Goal: Task Accomplishment & Management: Manage account settings

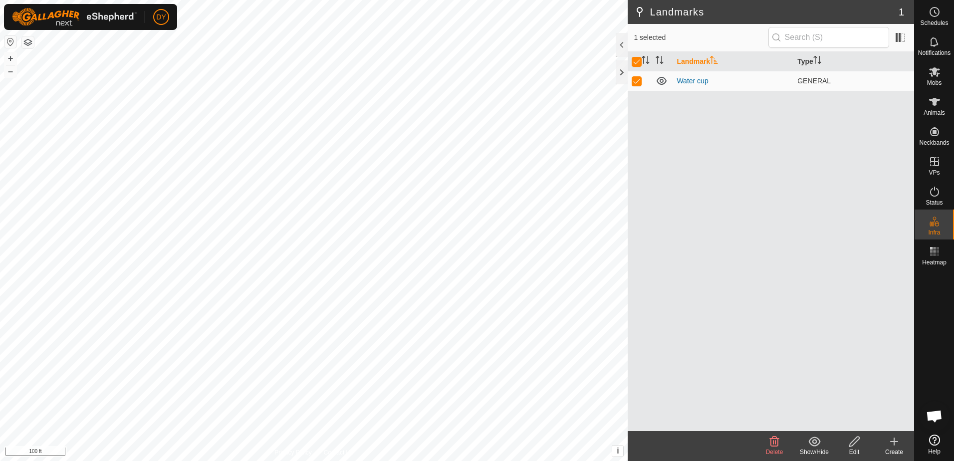
click at [854, 443] on icon at bounding box center [855, 442] width 12 height 12
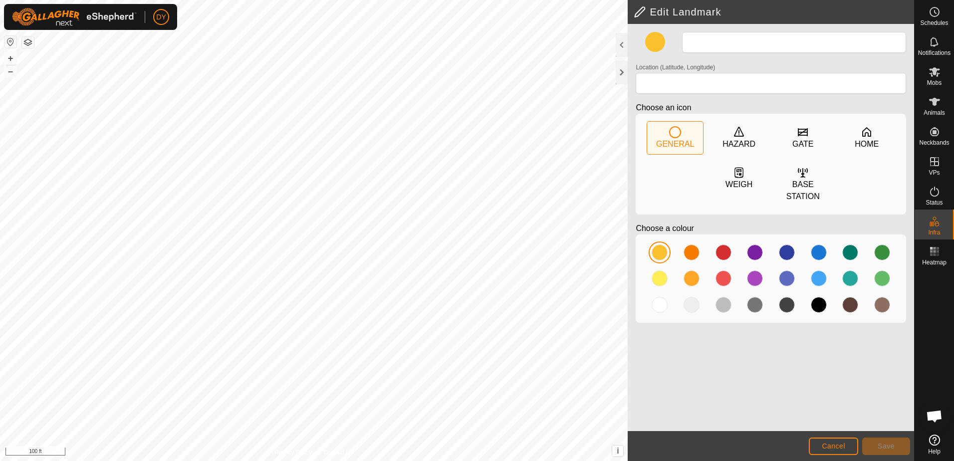
type input "Water cup"
type input "43.355784, -90.016707"
click at [875, 444] on button "Save" at bounding box center [887, 446] width 48 height 17
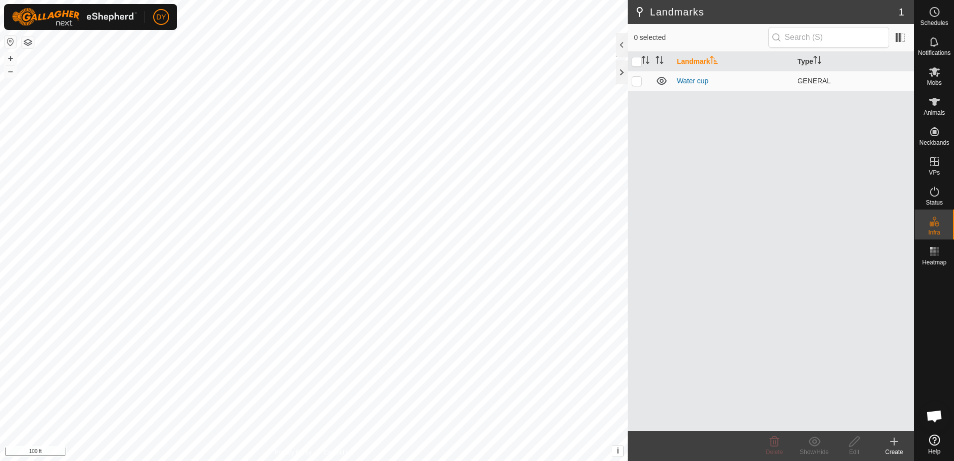
click at [893, 442] on icon at bounding box center [894, 442] width 7 height 0
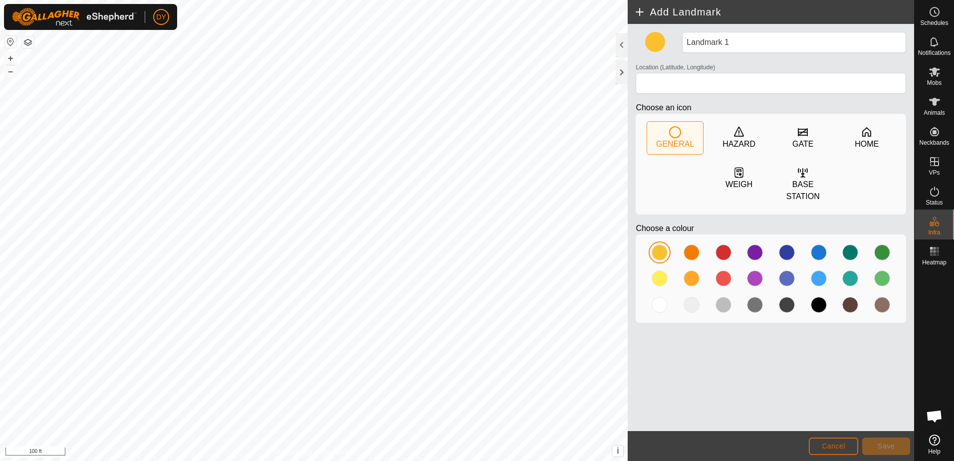
click at [852, 447] on button "Cancel" at bounding box center [833, 446] width 49 height 17
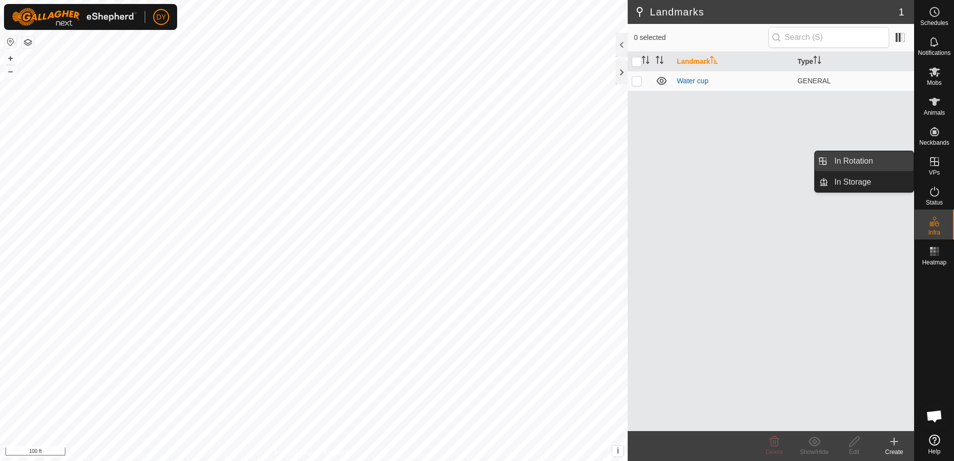
click at [876, 161] on link "In Rotation" at bounding box center [871, 161] width 85 height 20
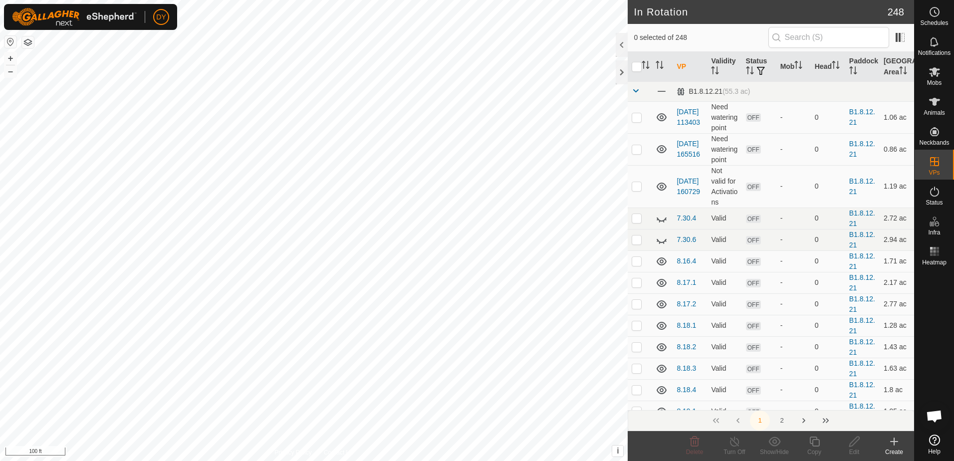
click at [892, 444] on icon at bounding box center [895, 442] width 12 height 12
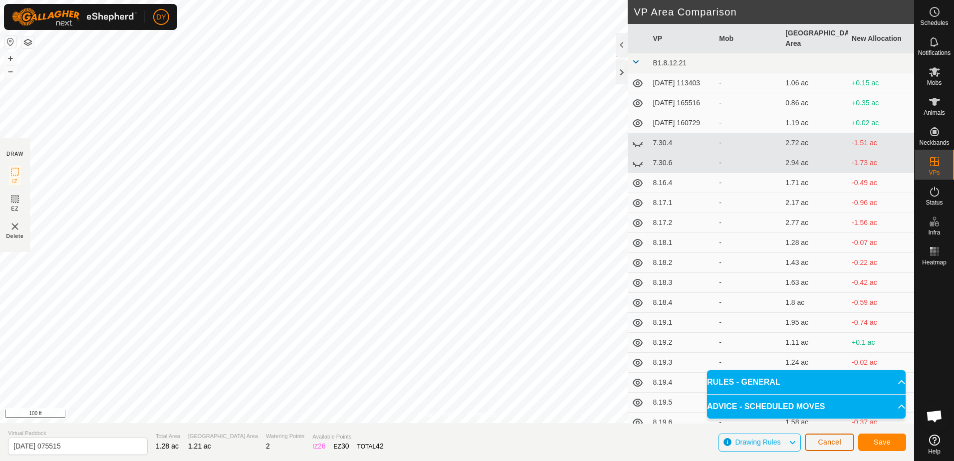
click at [840, 447] on button "Cancel" at bounding box center [829, 442] width 49 height 17
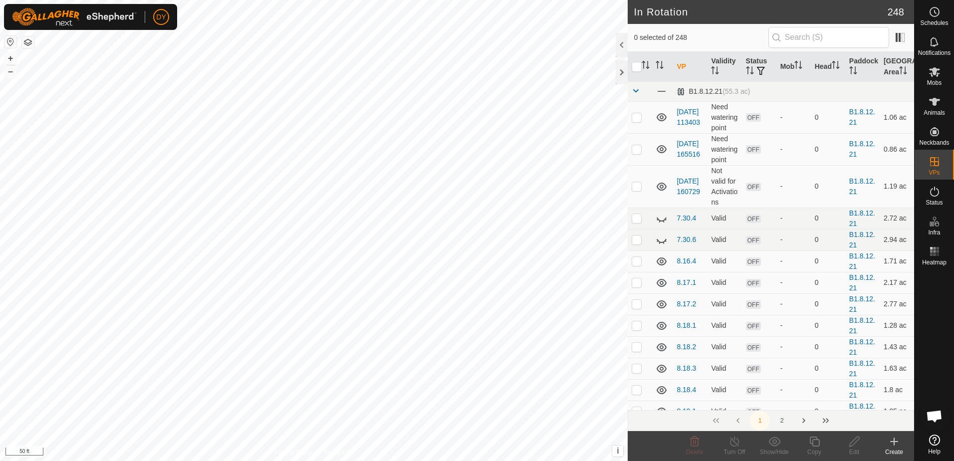
click at [894, 440] on icon at bounding box center [895, 442] width 12 height 12
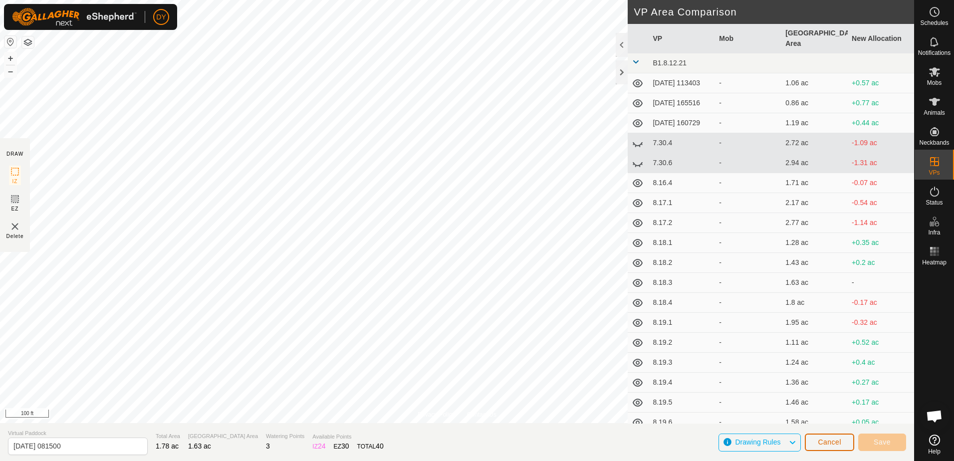
click at [844, 441] on button "Cancel" at bounding box center [829, 442] width 49 height 17
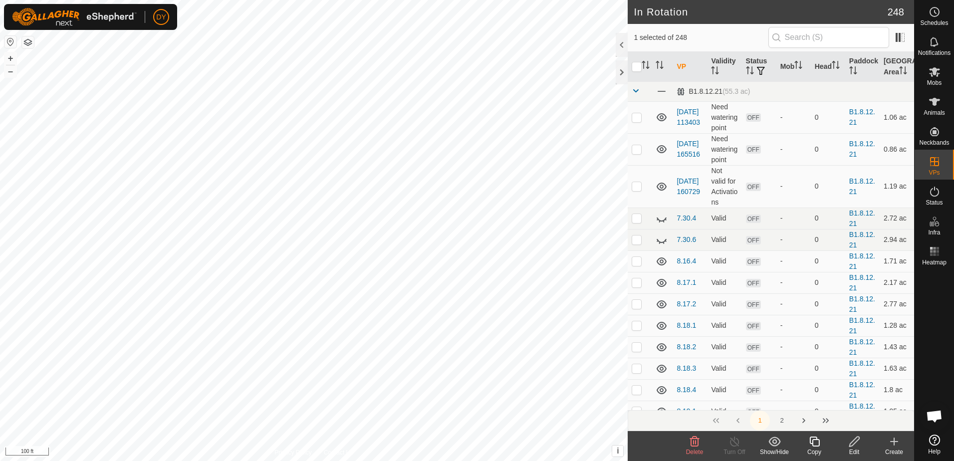
click at [694, 444] on icon at bounding box center [694, 442] width 9 height 10
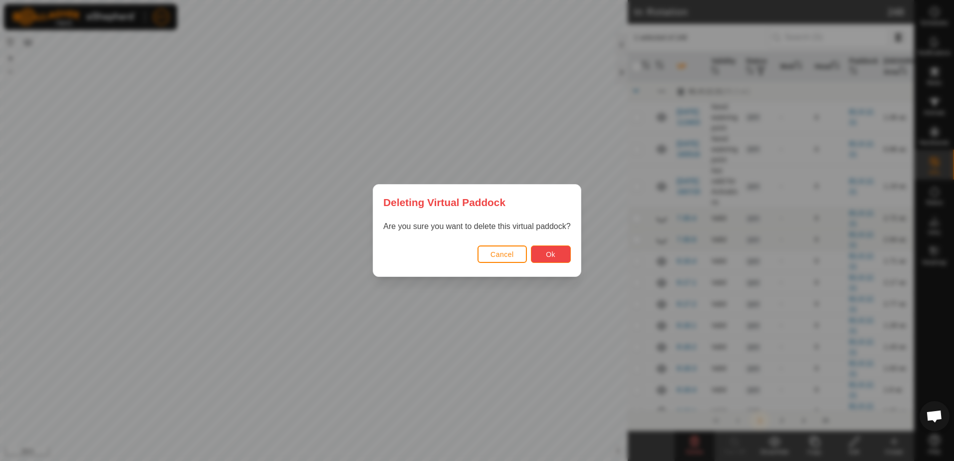
click at [566, 261] on button "Ok" at bounding box center [551, 254] width 40 height 17
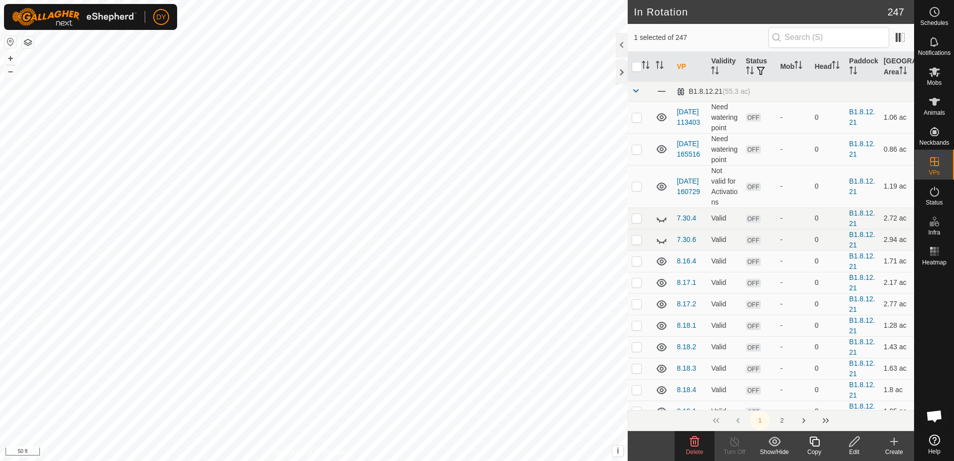
click at [816, 442] on icon at bounding box center [815, 442] width 12 height 12
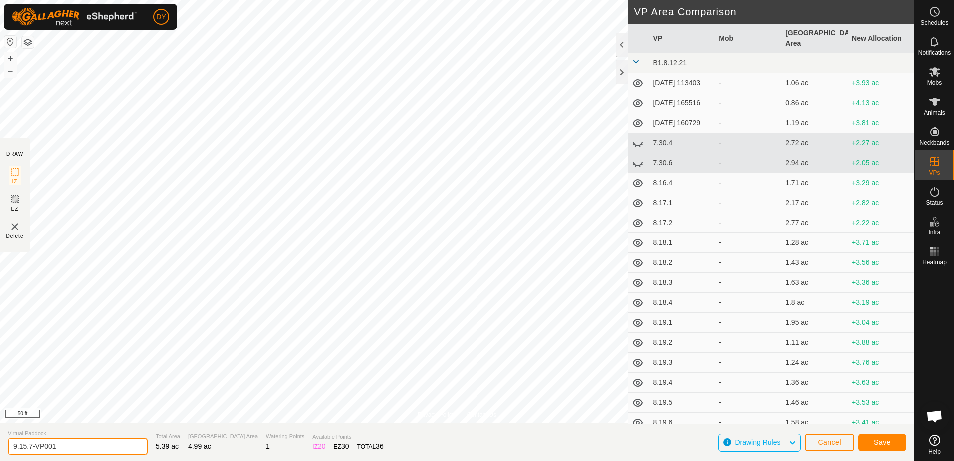
drag, startPoint x: 76, startPoint y: 446, endPoint x: 25, endPoint y: 447, distance: 50.9
click at [25, 447] on input "9.15.7-VP001" at bounding box center [78, 446] width 140 height 17
type input "9.16.1"
click at [880, 442] on span "Save" at bounding box center [882, 442] width 17 height 8
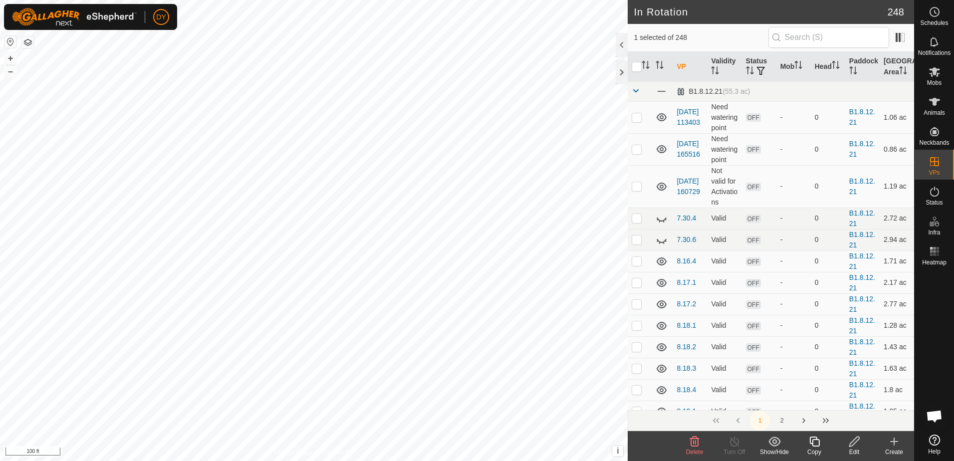
click at [814, 447] on icon at bounding box center [815, 442] width 12 height 12
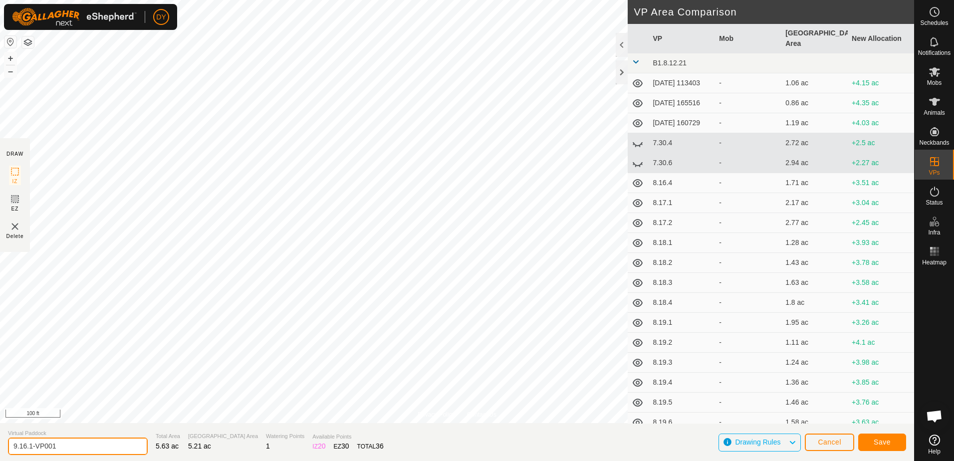
drag, startPoint x: 67, startPoint y: 446, endPoint x: 31, endPoint y: 444, distance: 36.0
click at [31, 445] on input "9.16.1-VP001" at bounding box center [78, 446] width 140 height 17
click at [31, 444] on input "9.16.1-VP001" at bounding box center [78, 446] width 140 height 17
drag, startPoint x: 61, startPoint y: 445, endPoint x: 30, endPoint y: 446, distance: 31.0
click at [30, 446] on input "9.16.1-VP001" at bounding box center [78, 446] width 140 height 17
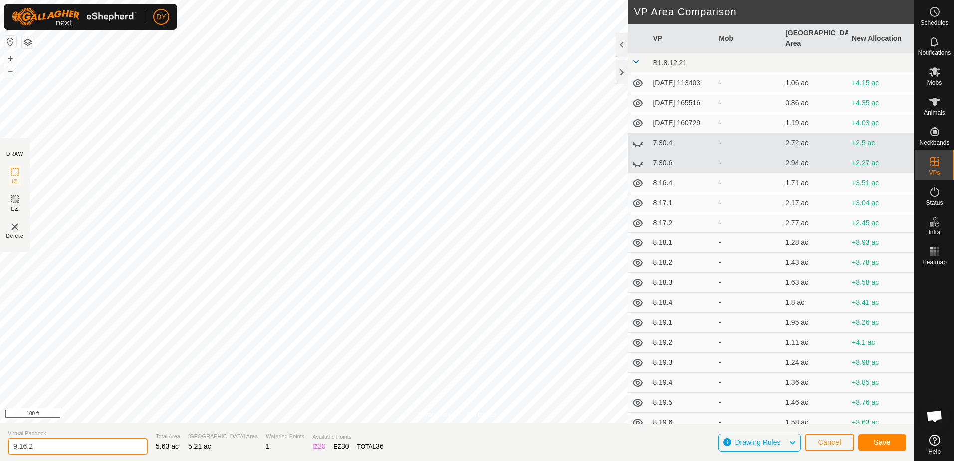
type input "9.16.2"
click at [887, 444] on span "Save" at bounding box center [882, 442] width 17 height 8
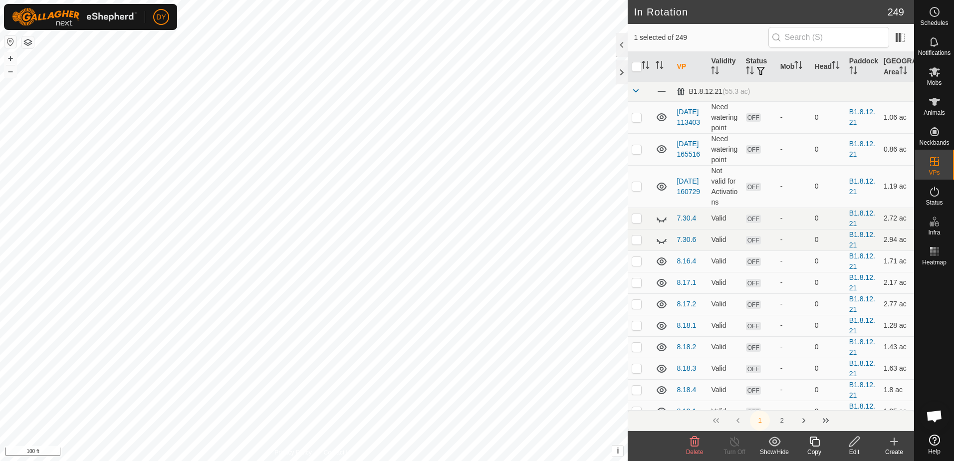
click at [817, 443] on icon at bounding box center [815, 442] width 12 height 12
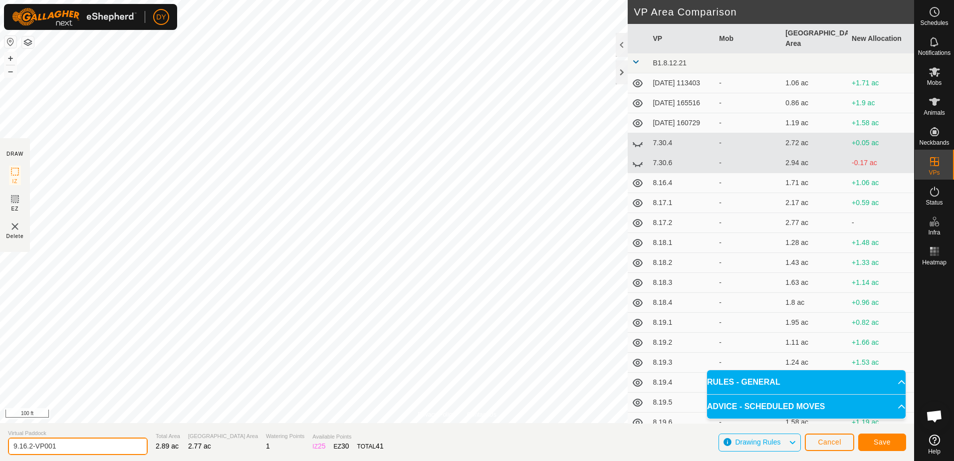
drag, startPoint x: 76, startPoint y: 448, endPoint x: 29, endPoint y: 449, distance: 47.4
click at [29, 449] on input "9.16.2-VP001" at bounding box center [78, 446] width 140 height 17
type input "9.16.3"
click at [896, 444] on button "Save" at bounding box center [883, 442] width 48 height 17
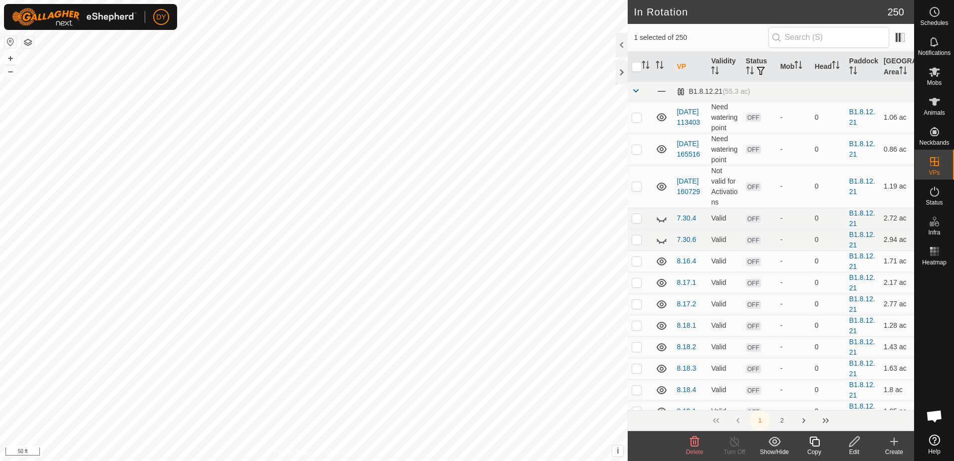
click at [815, 441] on icon at bounding box center [815, 442] width 12 height 12
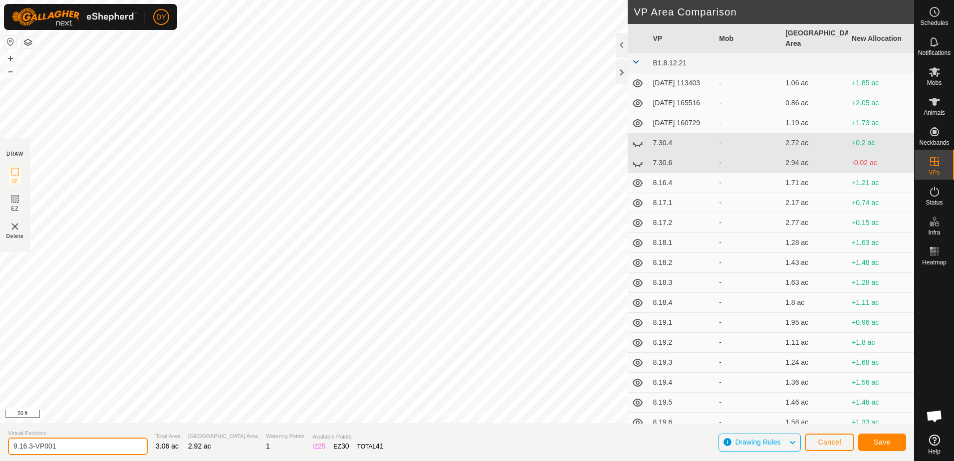
drag, startPoint x: 64, startPoint y: 444, endPoint x: 28, endPoint y: 452, distance: 36.7
click at [28, 452] on input "9.16.3-VP001" at bounding box center [78, 446] width 140 height 17
type input "9.16.4"
click at [871, 444] on button "Save" at bounding box center [883, 442] width 48 height 17
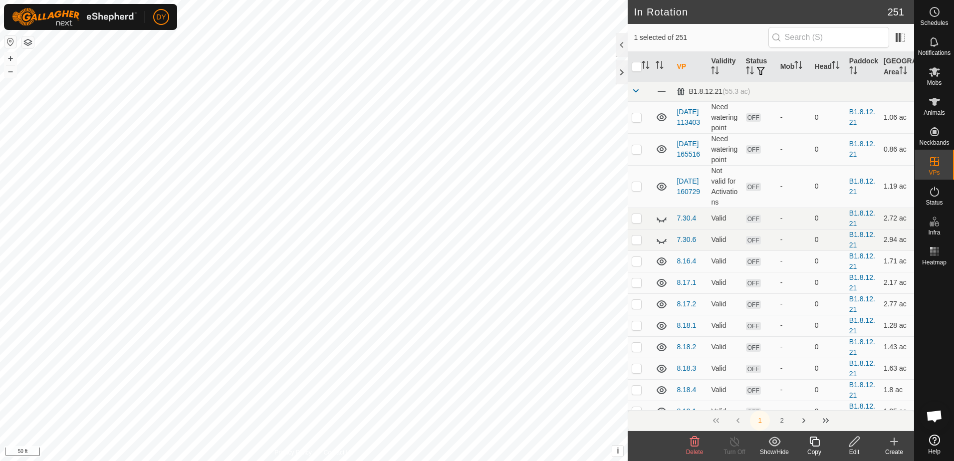
click at [811, 443] on icon at bounding box center [815, 442] width 10 height 10
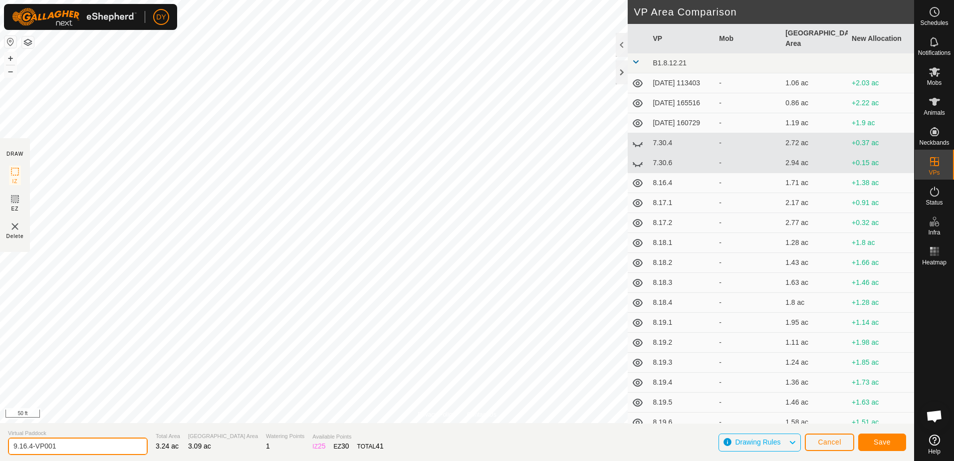
drag, startPoint x: 71, startPoint y: 444, endPoint x: 29, endPoint y: 449, distance: 42.3
click at [29, 449] on input "9.16.4-VP001" at bounding box center [78, 446] width 140 height 17
type input "9.16.5"
click at [889, 443] on span "Save" at bounding box center [882, 442] width 17 height 8
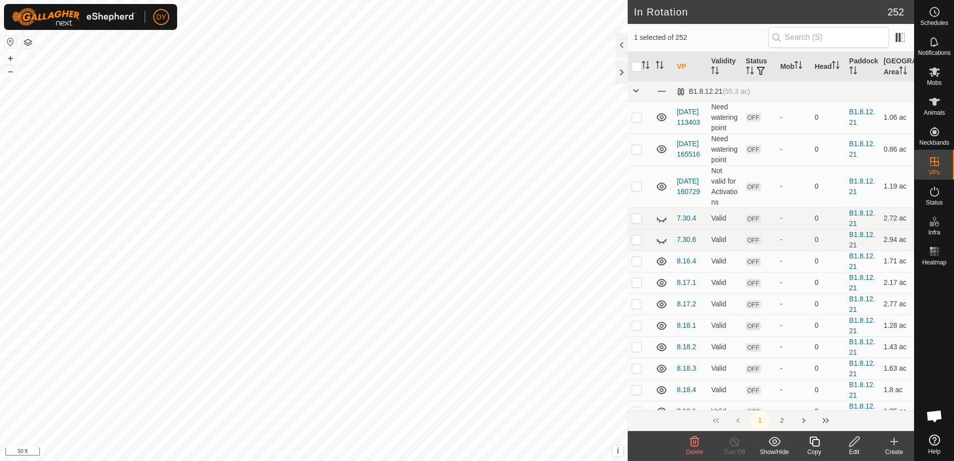
click at [816, 441] on icon at bounding box center [815, 442] width 12 height 12
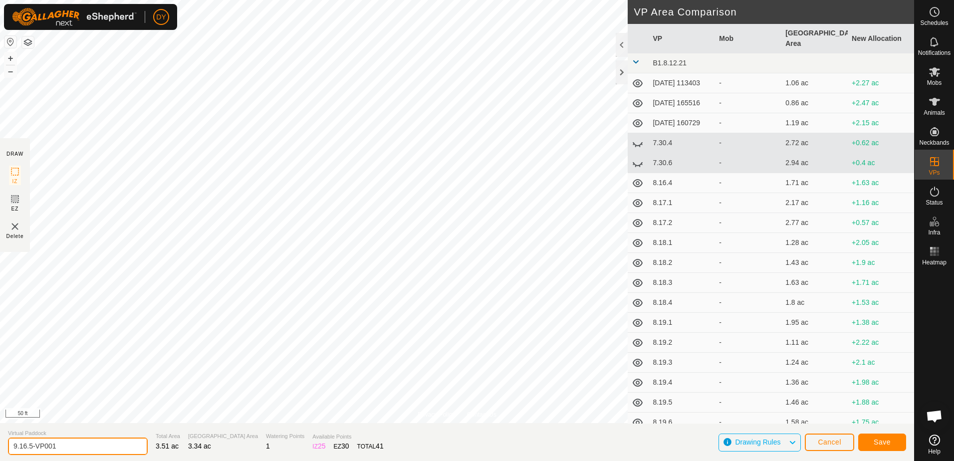
drag, startPoint x: 82, startPoint y: 446, endPoint x: 28, endPoint y: 447, distance: 53.9
click at [28, 447] on input "9.16.5-VP001" at bounding box center [78, 446] width 140 height 17
type input "9.16.6"
click at [886, 444] on span "Save" at bounding box center [882, 442] width 17 height 8
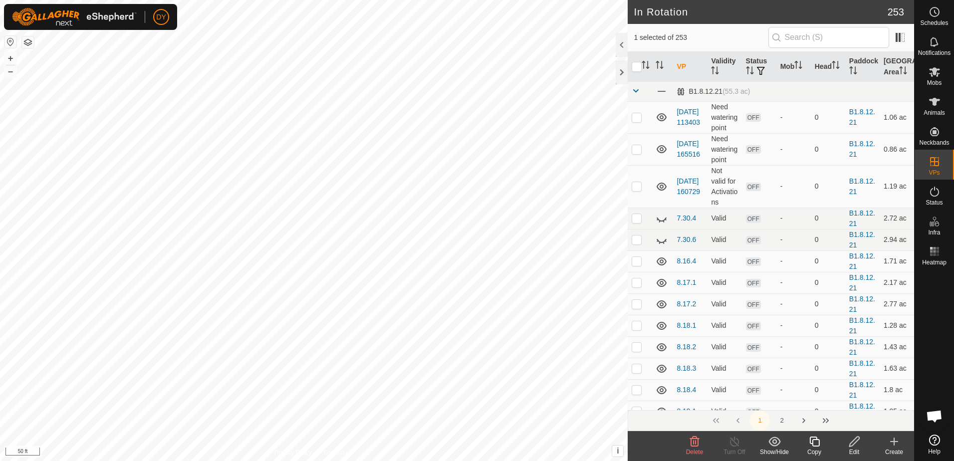
click at [815, 444] on icon at bounding box center [815, 442] width 12 height 12
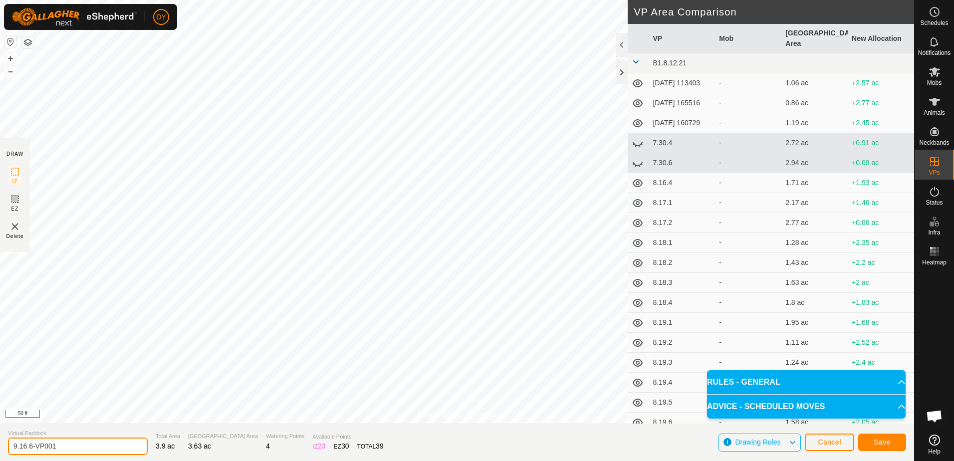
drag, startPoint x: 60, startPoint y: 444, endPoint x: 29, endPoint y: 449, distance: 30.9
click at [29, 449] on input "9.16.6-VP001" at bounding box center [78, 446] width 140 height 17
type input "9.16.7"
click at [883, 443] on span "Save" at bounding box center [882, 442] width 17 height 8
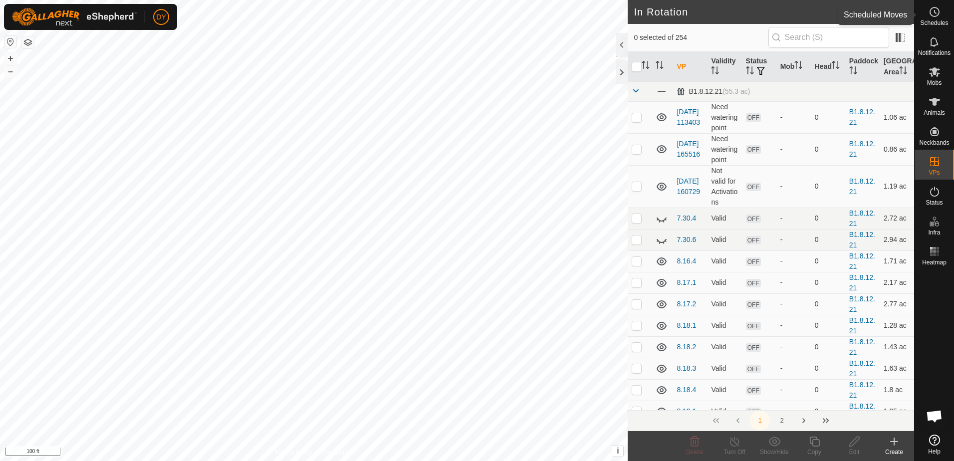
click at [938, 13] on icon at bounding box center [935, 12] width 12 height 12
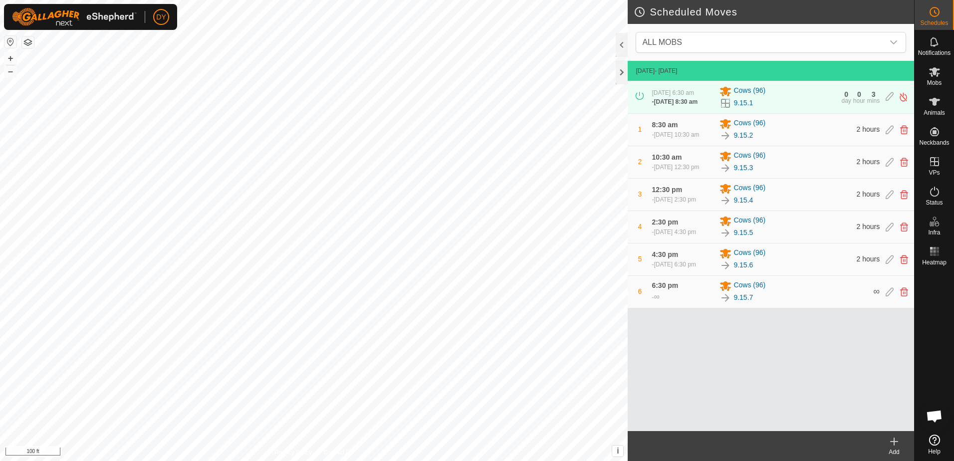
click at [895, 442] on icon at bounding box center [894, 442] width 7 height 0
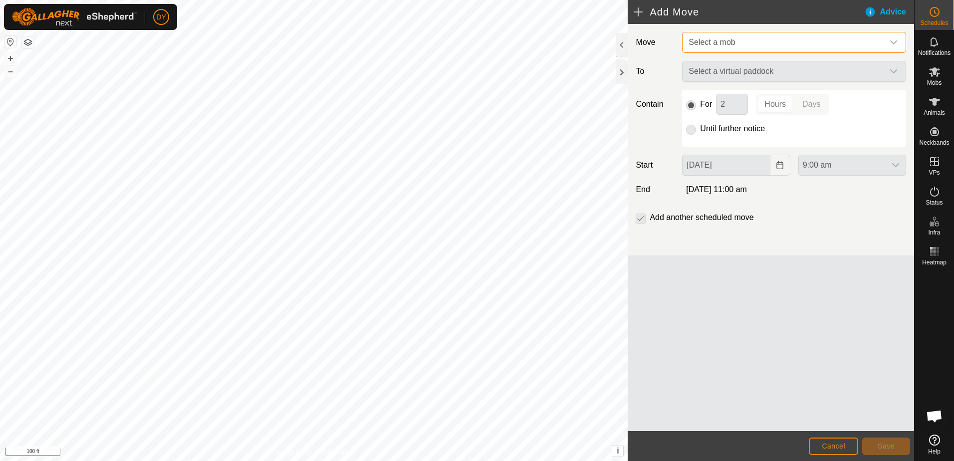
click at [705, 47] on span "Select a mob" at bounding box center [784, 42] width 199 height 20
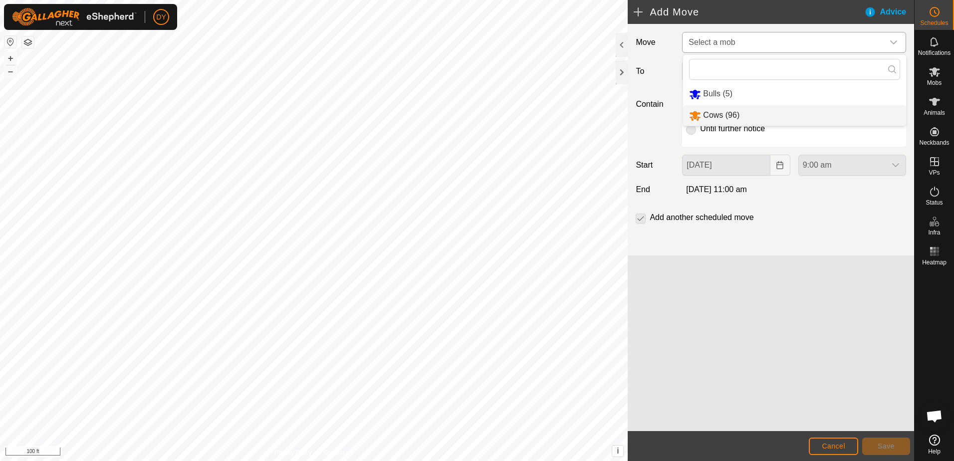
click at [713, 113] on li "Cows (96)" at bounding box center [794, 115] width 223 height 20
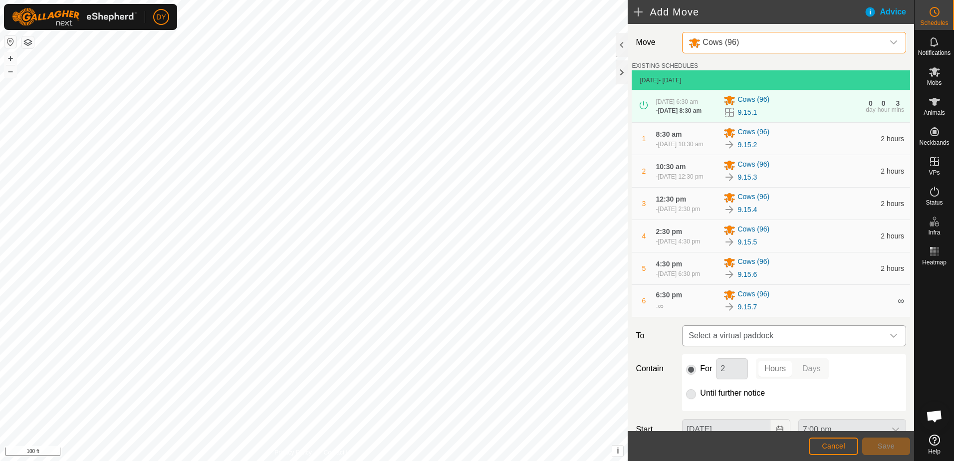
click at [756, 346] on span "Select a virtual paddock" at bounding box center [784, 336] width 199 height 20
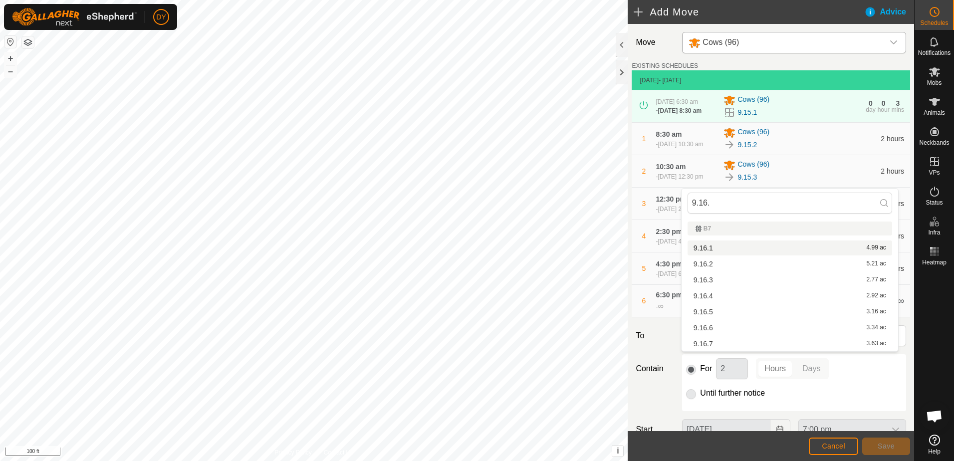
type input "9.16."
click at [711, 248] on li "9.16.1 4.99 ac" at bounding box center [790, 248] width 205 height 15
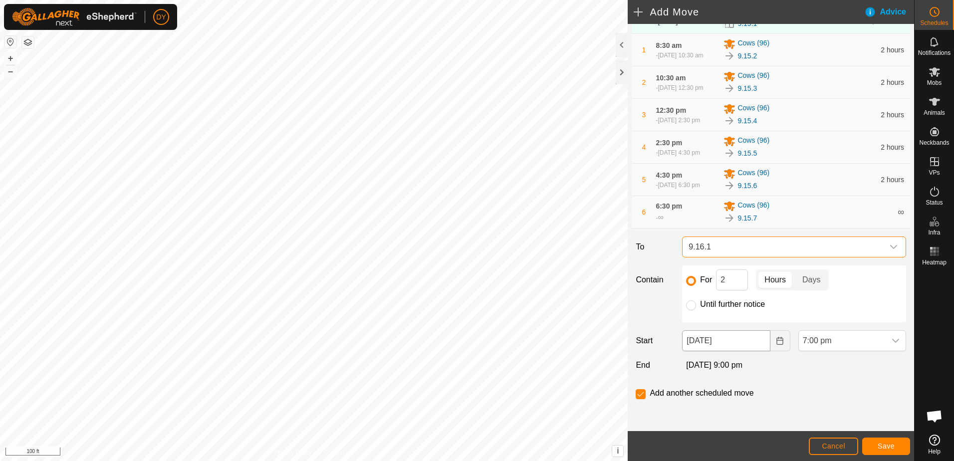
scroll to position [100, 0]
click at [776, 345] on icon "Choose Date" at bounding box center [780, 341] width 8 height 8
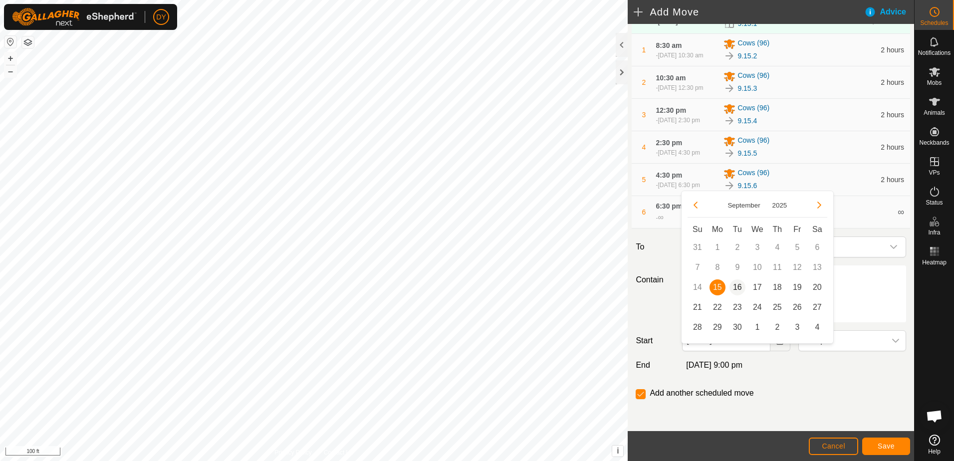
click at [739, 287] on span "16" at bounding box center [738, 288] width 16 height 16
type input "16 Sep, 2025"
click at [886, 351] on div "dropdown trigger" at bounding box center [896, 341] width 20 height 20
click at [892, 342] on icon "dropdown trigger" at bounding box center [896, 341] width 8 height 8
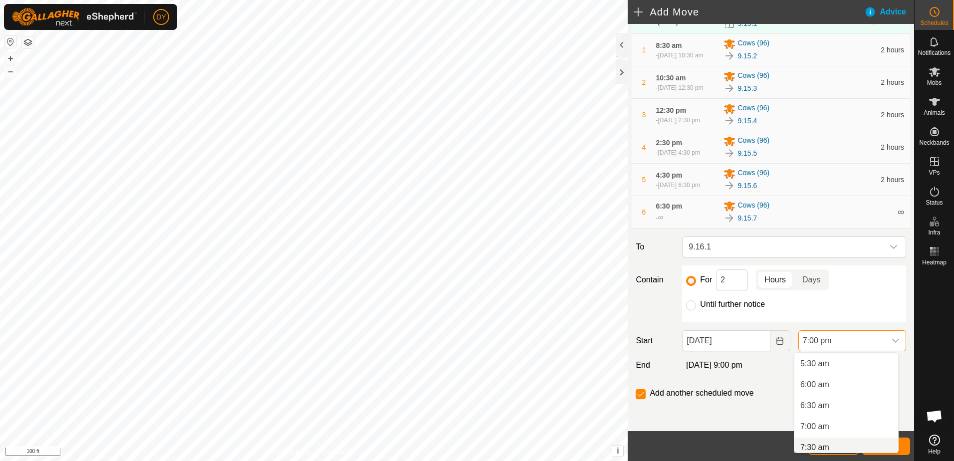
scroll to position [214, 0]
click at [826, 419] on li "6:30 am" at bounding box center [847, 422] width 104 height 20
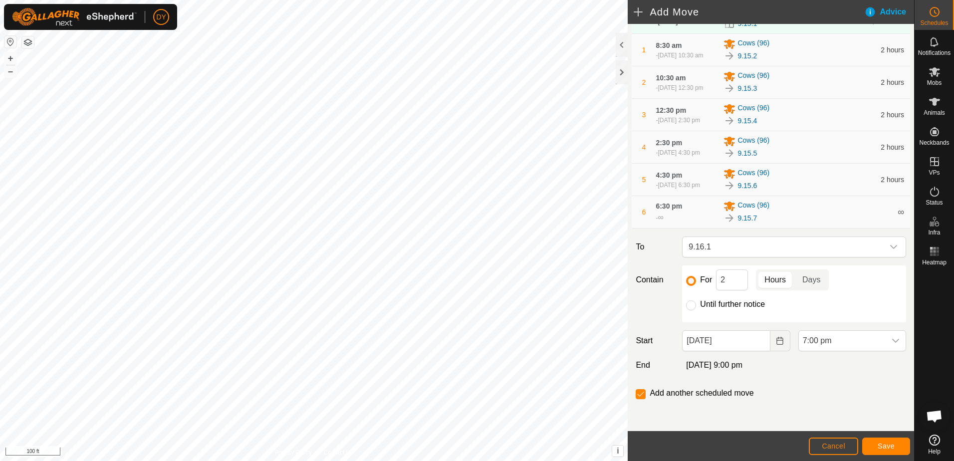
scroll to position [717, 0]
click at [885, 444] on span "Save" at bounding box center [886, 446] width 17 height 8
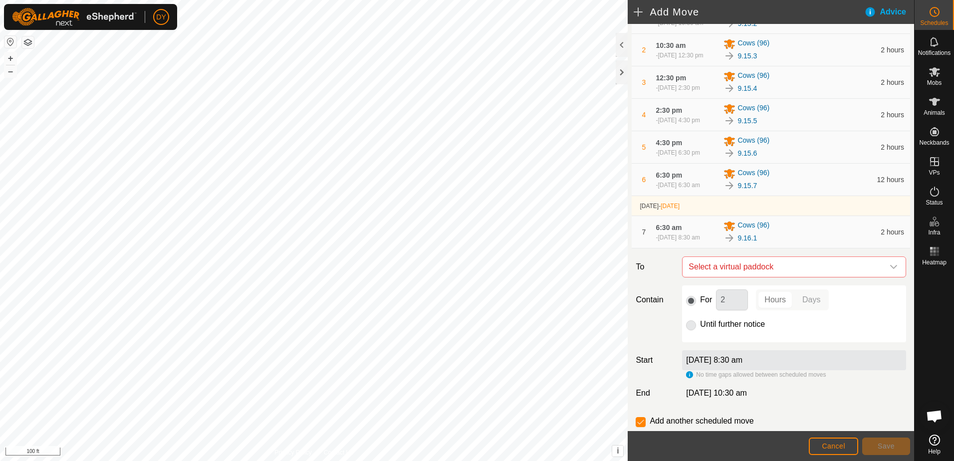
scroll to position [150, 0]
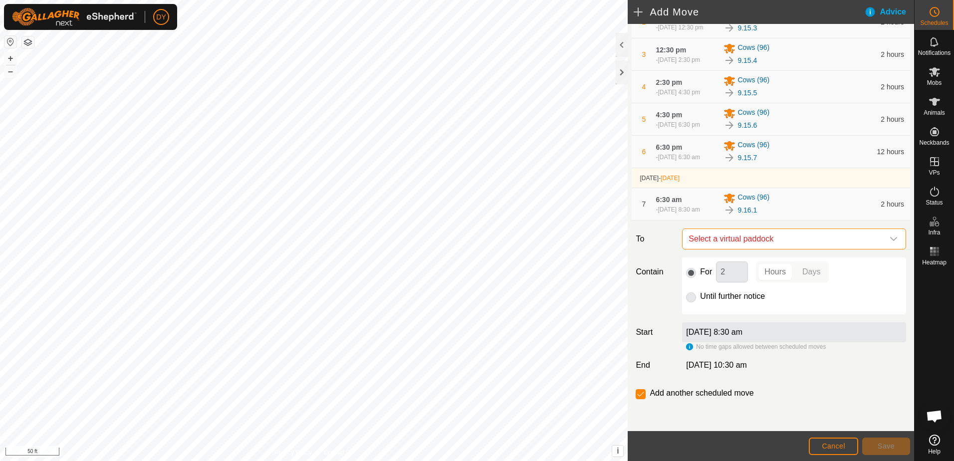
click at [724, 249] on span "Select a virtual paddock" at bounding box center [784, 239] width 199 height 20
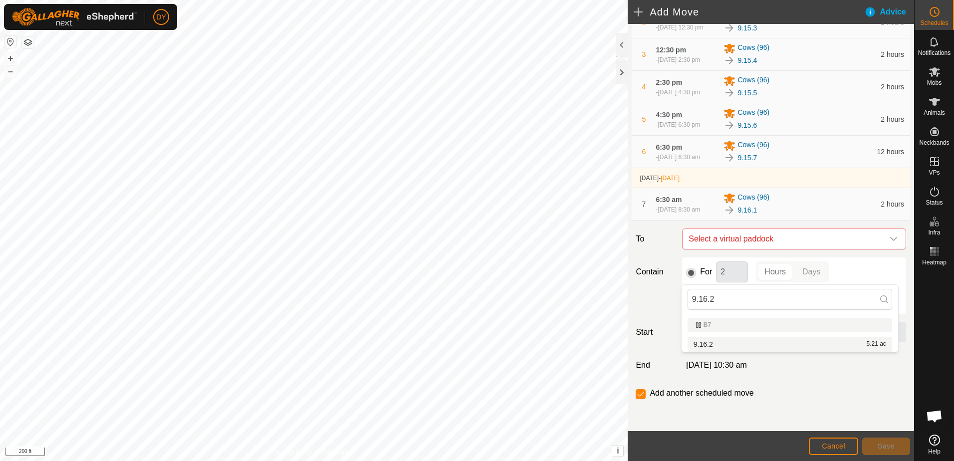
type input "9.16.2"
click at [786, 249] on span "Select a virtual paddock" at bounding box center [784, 239] width 199 height 20
click at [703, 344] on li "9.16.2 5.21 ac" at bounding box center [790, 344] width 205 height 15
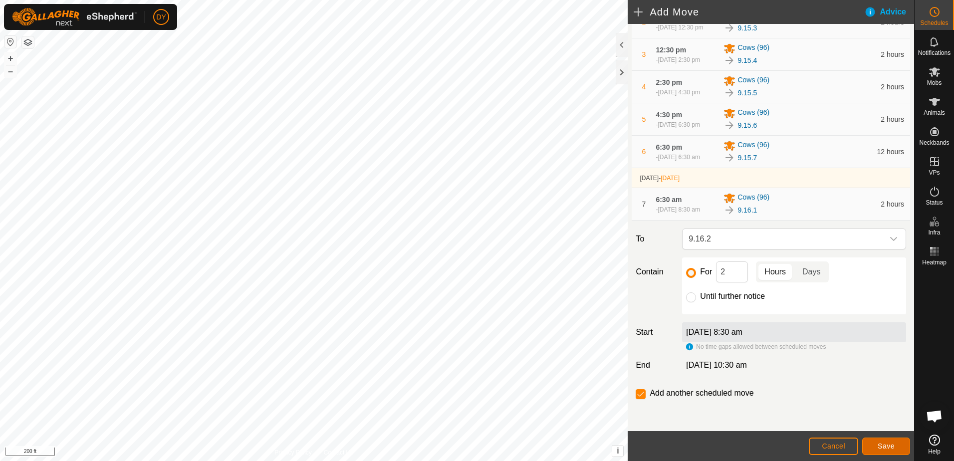
click at [879, 447] on span "Save" at bounding box center [886, 446] width 17 height 8
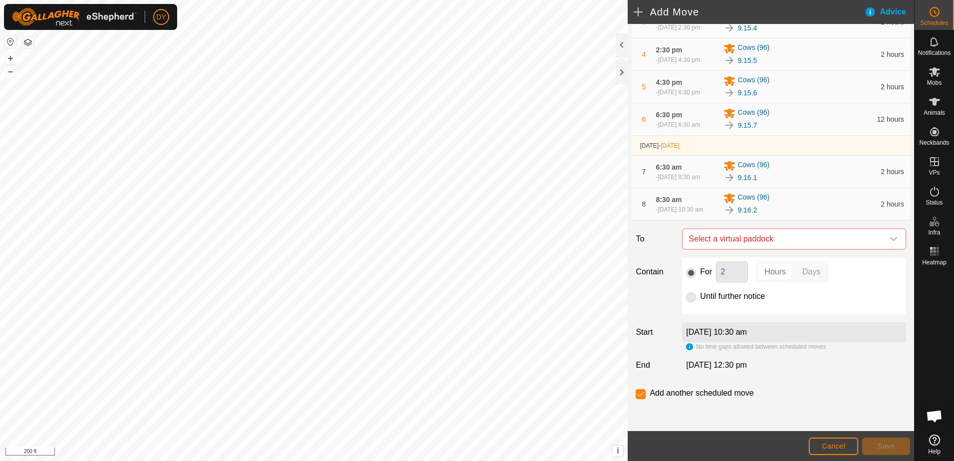
scroll to position [221, 0]
click at [748, 243] on span "Select a virtual paddock" at bounding box center [784, 239] width 199 height 20
type input "9.16.3"
click at [714, 313] on li "9.16.3 2.77 ac" at bounding box center [790, 310] width 205 height 15
click at [880, 446] on span "Save" at bounding box center [886, 446] width 17 height 8
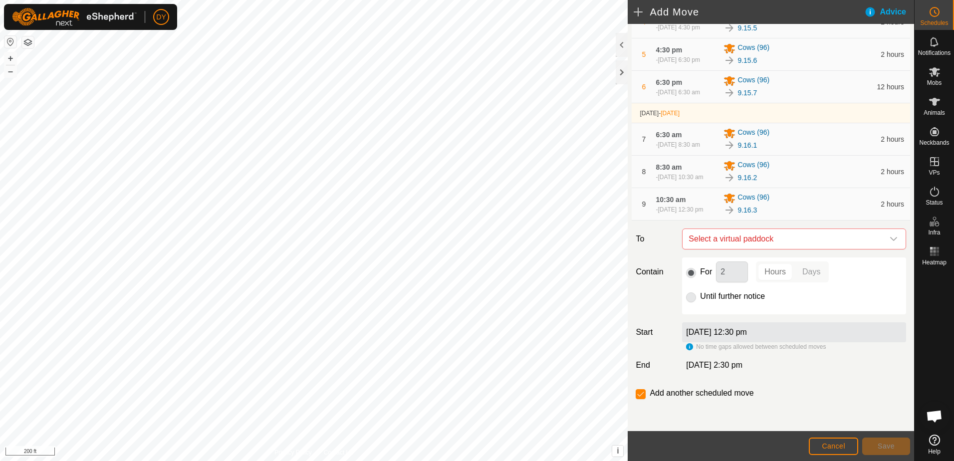
scroll to position [258, 0]
click at [748, 239] on span "Select a virtual paddock" at bounding box center [784, 239] width 199 height 20
type input "9.16.4"
click at [722, 310] on li "9.16.4 2.92 ac" at bounding box center [790, 310] width 205 height 15
click at [882, 444] on span "Save" at bounding box center [886, 446] width 17 height 8
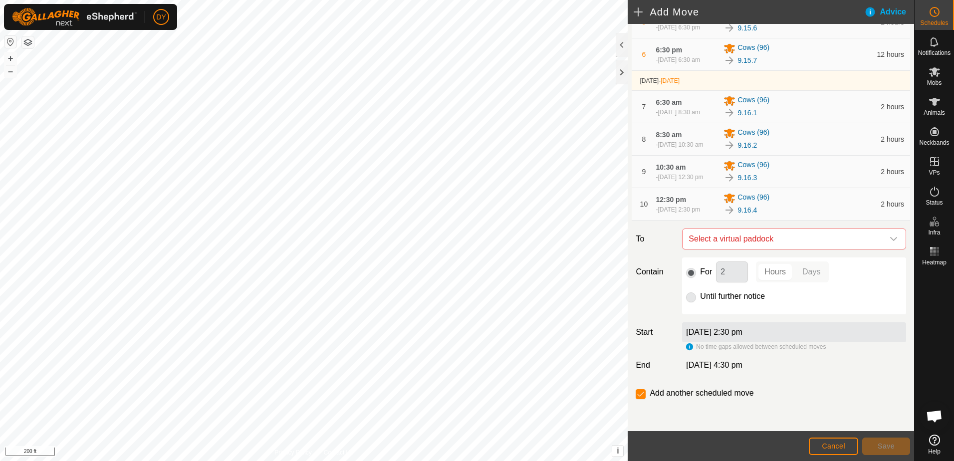
scroll to position [295, 0]
click at [735, 239] on span "Select a virtual paddock" at bounding box center [784, 239] width 199 height 20
type input "9.16.5"
click at [713, 308] on li "9.16.5 3.16 ac" at bounding box center [790, 310] width 205 height 15
click at [875, 448] on button "Save" at bounding box center [887, 446] width 48 height 17
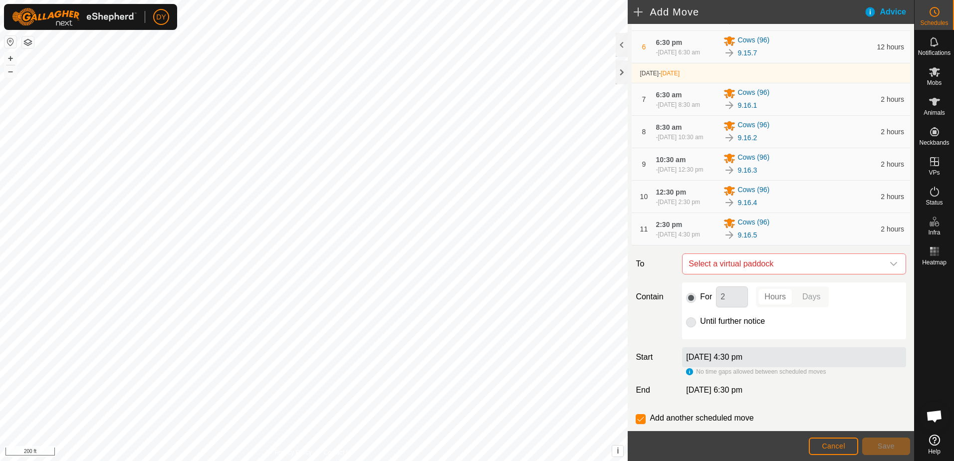
scroll to position [331, 0]
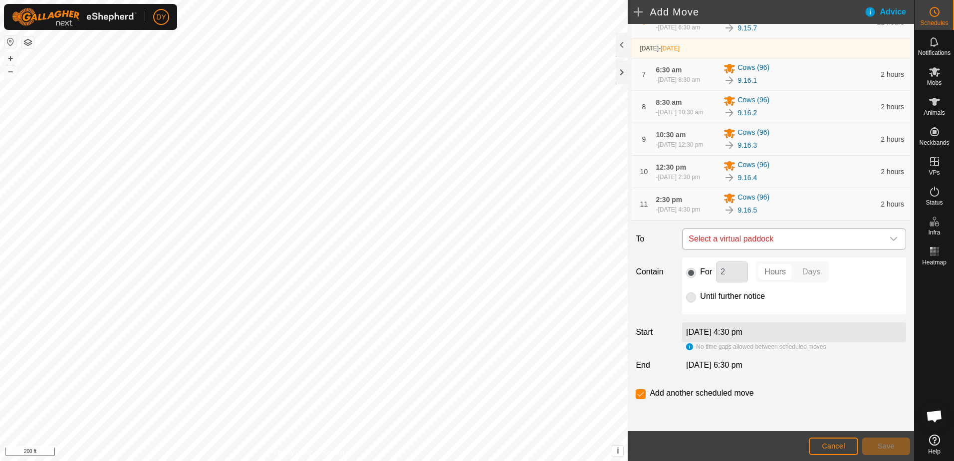
click at [714, 236] on span "Select a virtual paddock" at bounding box center [784, 239] width 199 height 20
type input "9.16.6"
click at [710, 312] on li "9.16.6 3.34 ac" at bounding box center [790, 310] width 205 height 15
click at [880, 447] on span "Save" at bounding box center [886, 446] width 17 height 8
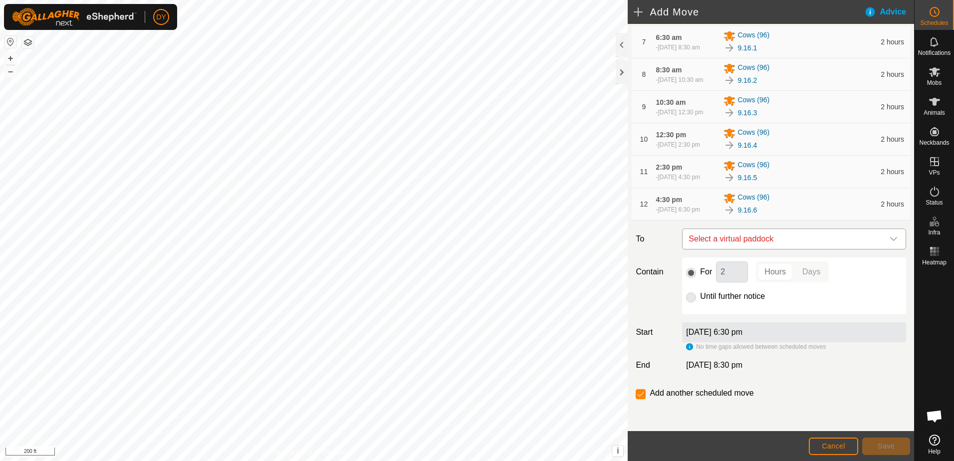
click at [765, 238] on span "Select a virtual paddock" at bounding box center [784, 239] width 199 height 20
type input "9.16.7"
click at [733, 312] on li "9.16.7 3.63 ac" at bounding box center [790, 310] width 205 height 15
click at [691, 298] on input "Until further notice" at bounding box center [691, 298] width 10 height 10
radio input "true"
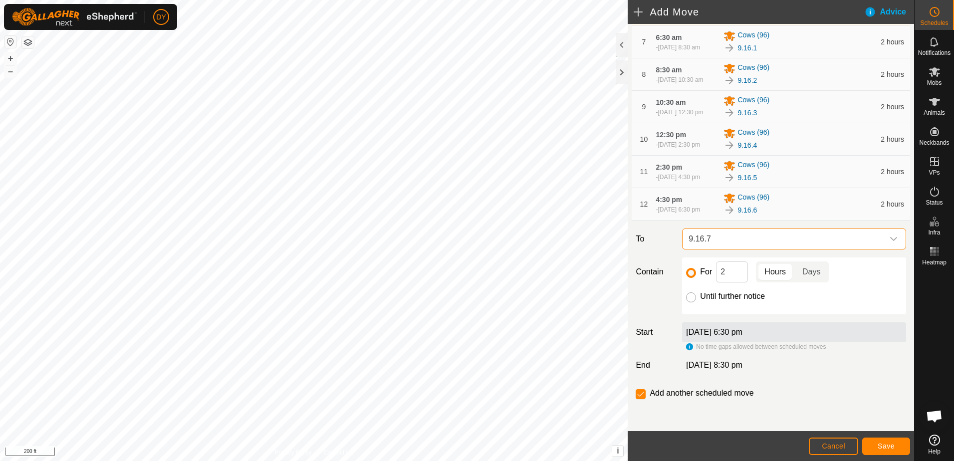
checkbox input "false"
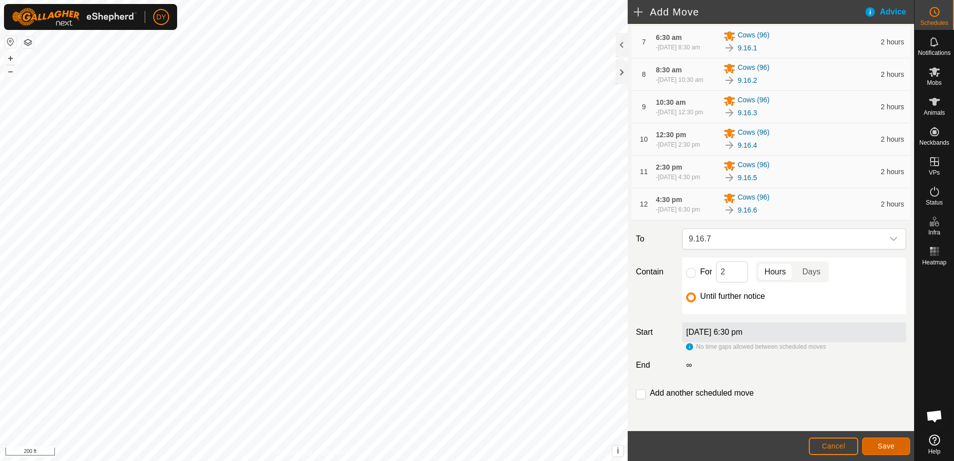
click at [898, 446] on button "Save" at bounding box center [887, 446] width 48 height 17
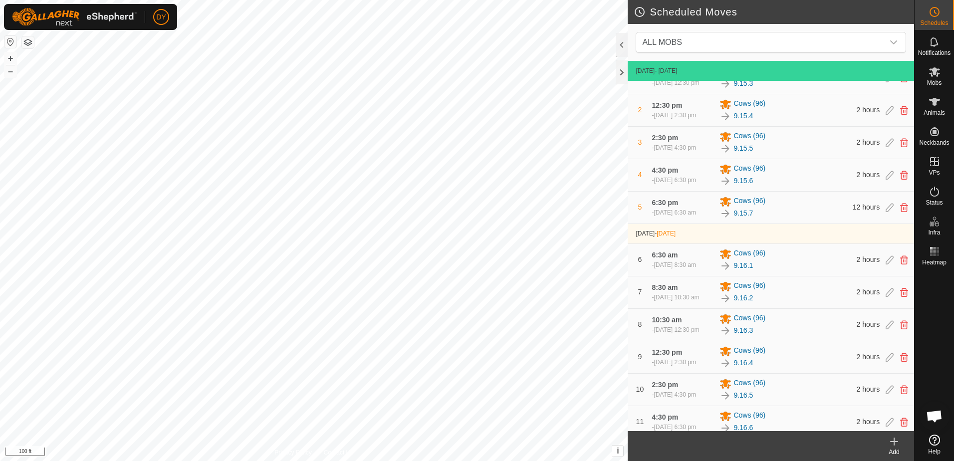
scroll to position [144, 0]
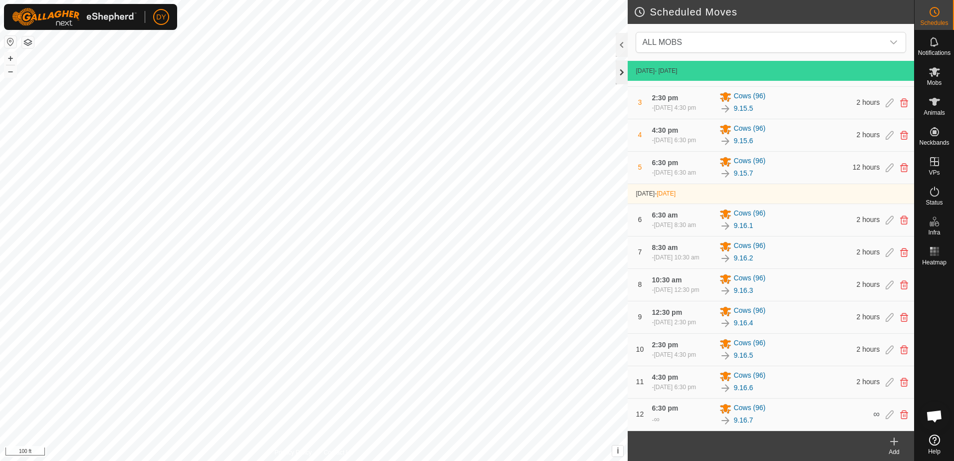
click at [622, 67] on div at bounding box center [622, 72] width 12 height 24
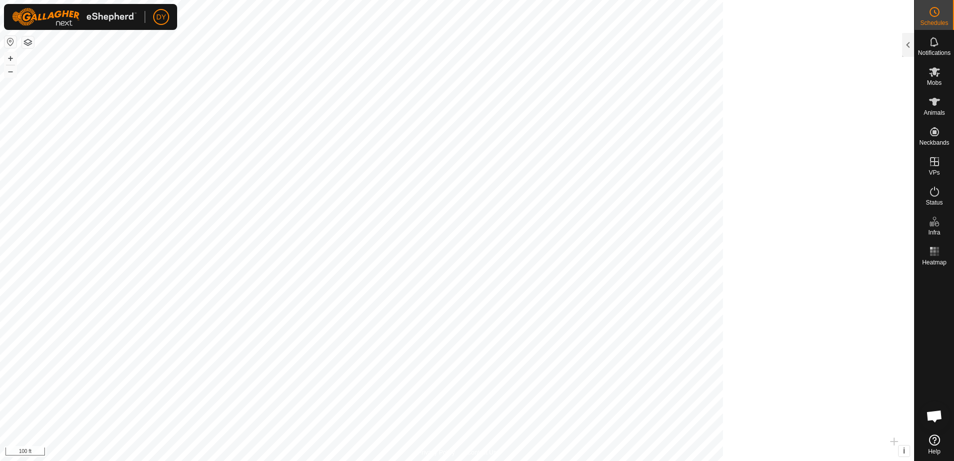
scroll to position [959, 0]
